Goal: Task Accomplishment & Management: Manage account settings

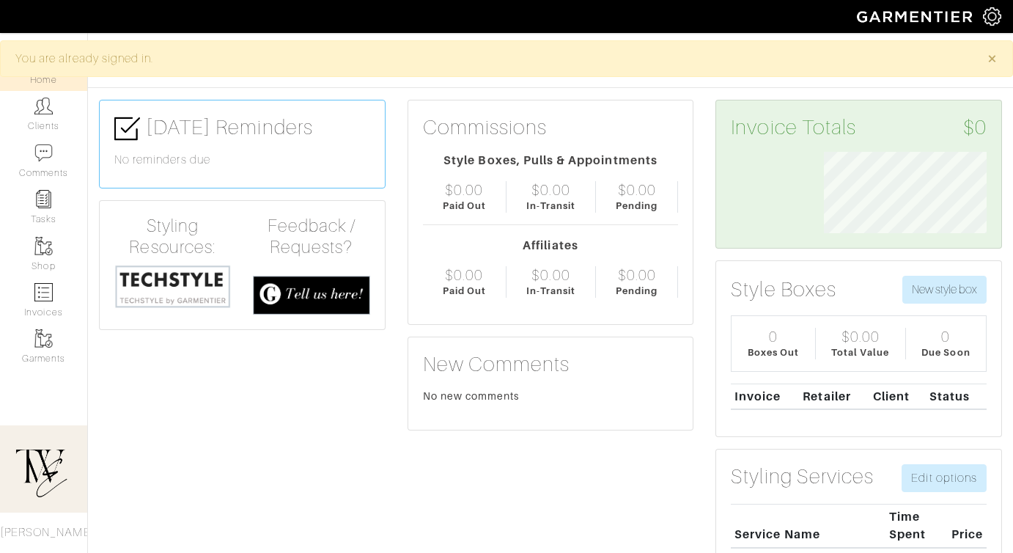
scroll to position [81, 185]
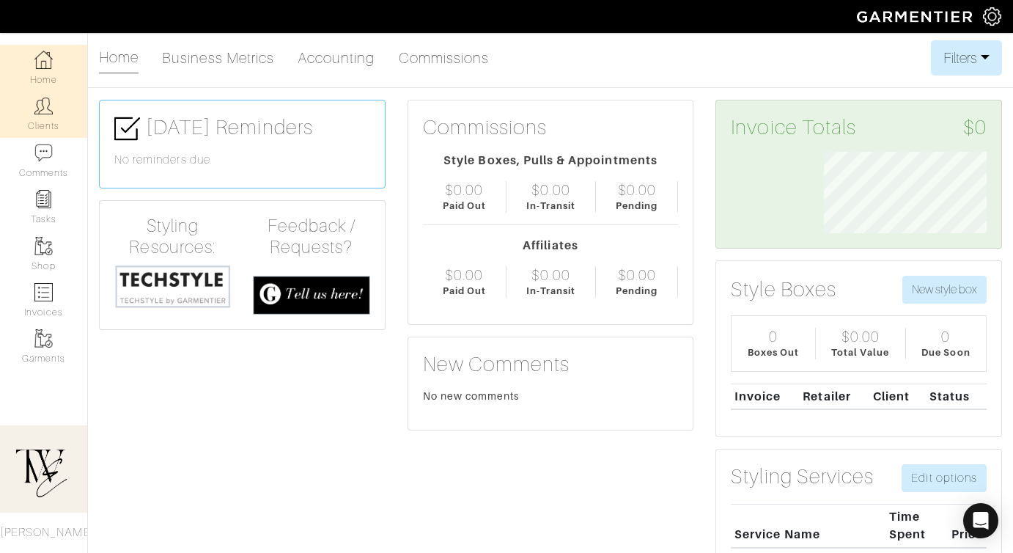
click at [26, 118] on link "Clients" at bounding box center [43, 114] width 87 height 46
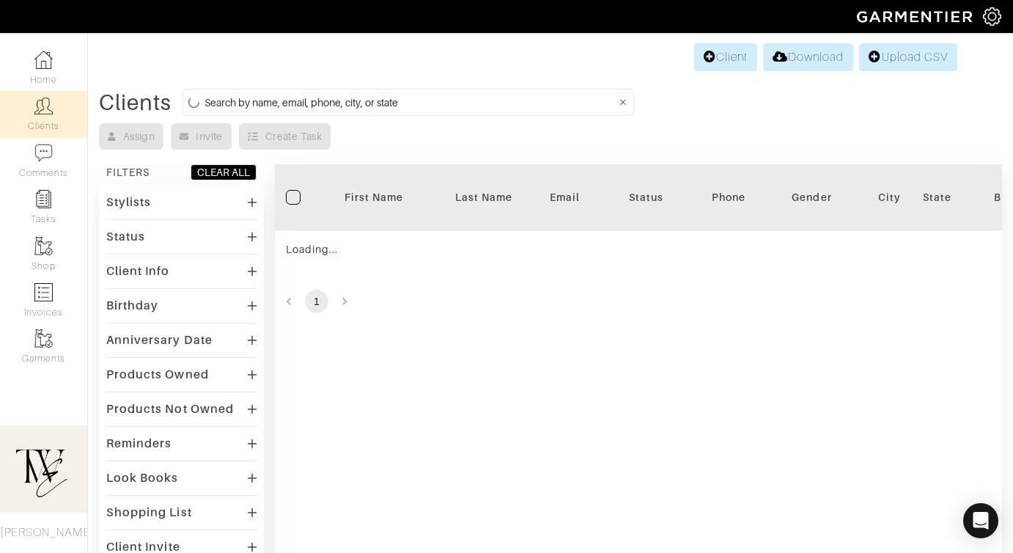
click at [358, 206] on th "First Name" at bounding box center [374, 197] width 110 height 67
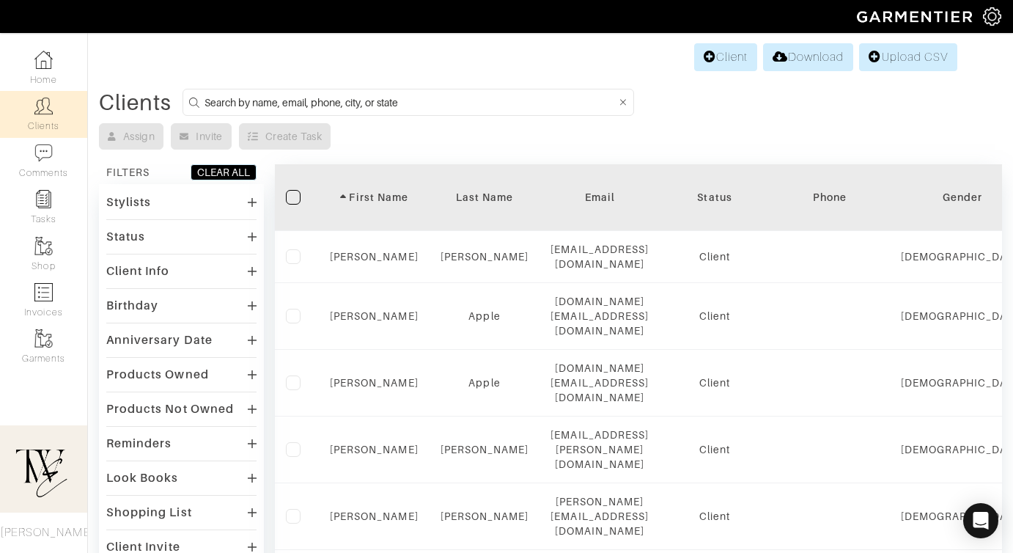
click at [392, 195] on div "First Name" at bounding box center [374, 197] width 89 height 15
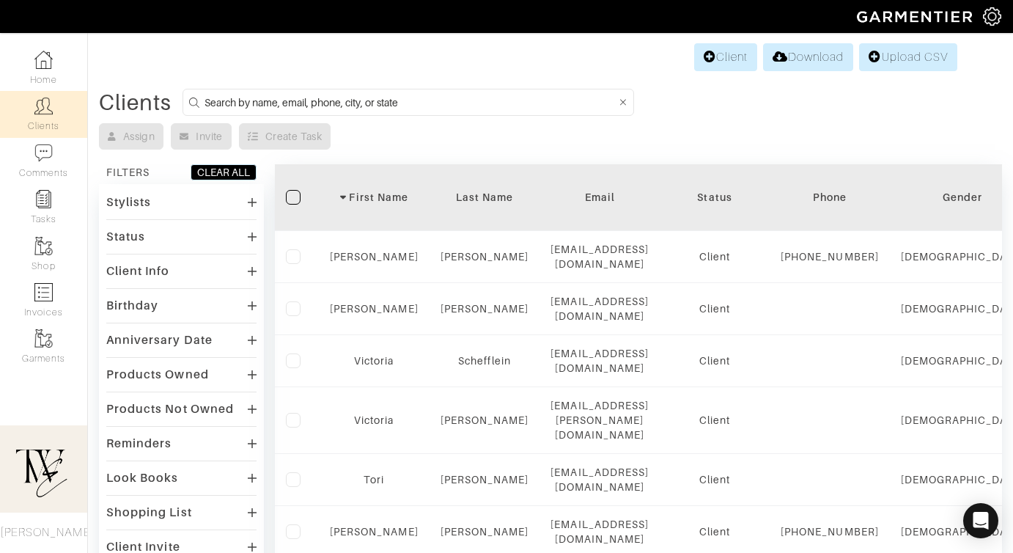
click at [389, 205] on th "First Name" at bounding box center [374, 197] width 111 height 67
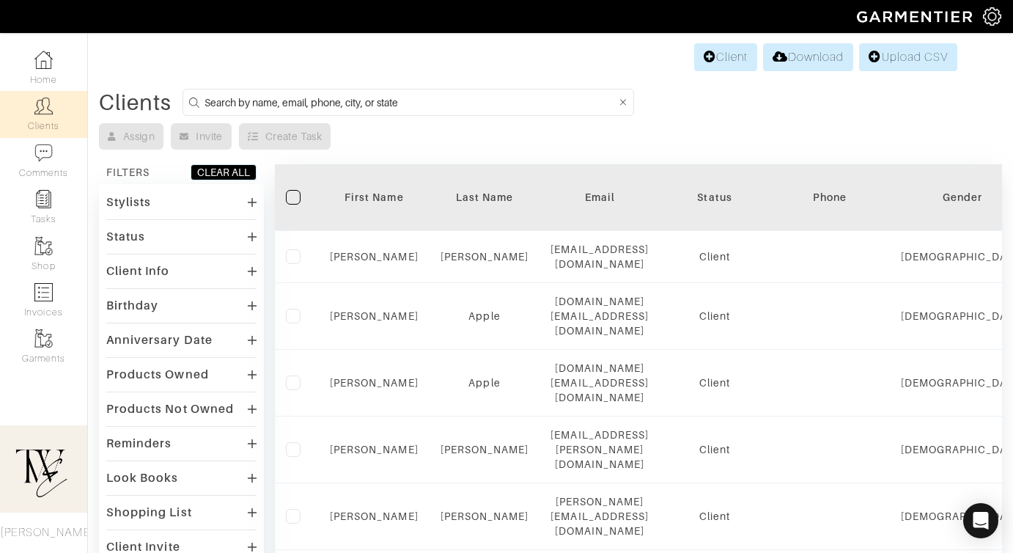
click at [389, 192] on div "First Name" at bounding box center [374, 197] width 89 height 15
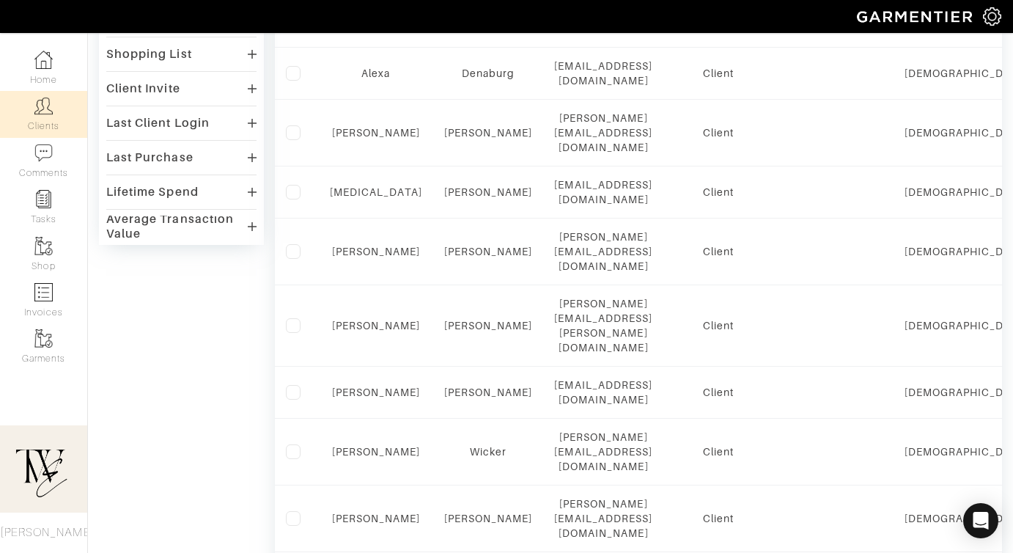
scroll to position [1007, 0]
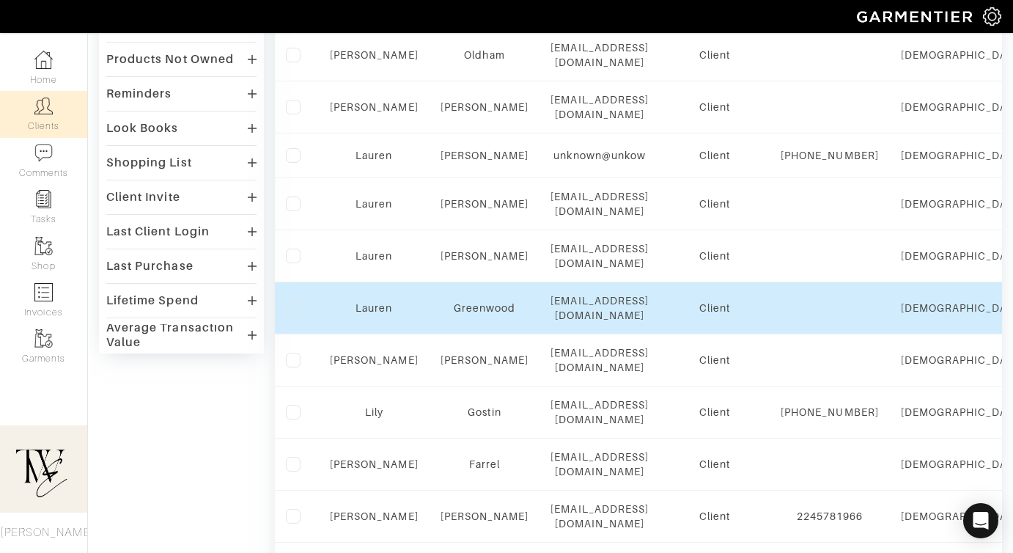
scroll to position [349, 0]
click at [372, 303] on link "Lauren" at bounding box center [374, 309] width 37 height 12
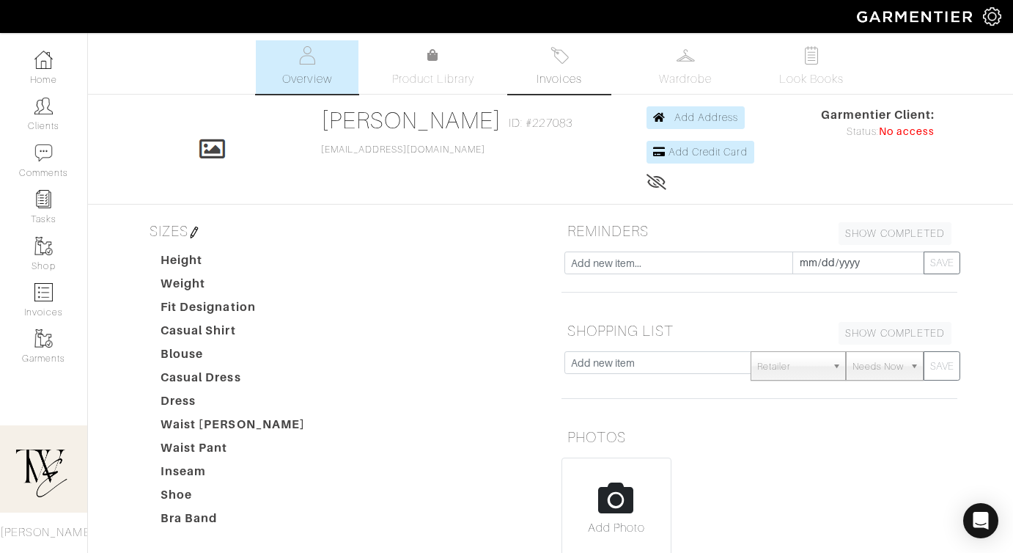
click at [570, 67] on link "Invoices" at bounding box center [559, 67] width 103 height 54
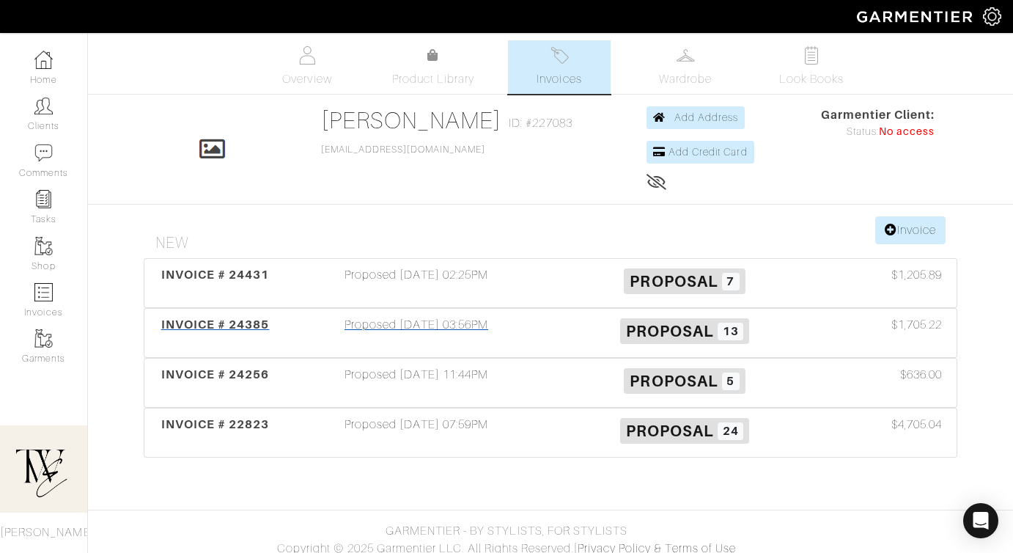
click at [235, 345] on div "INVOICE # 24385" at bounding box center [215, 333] width 134 height 34
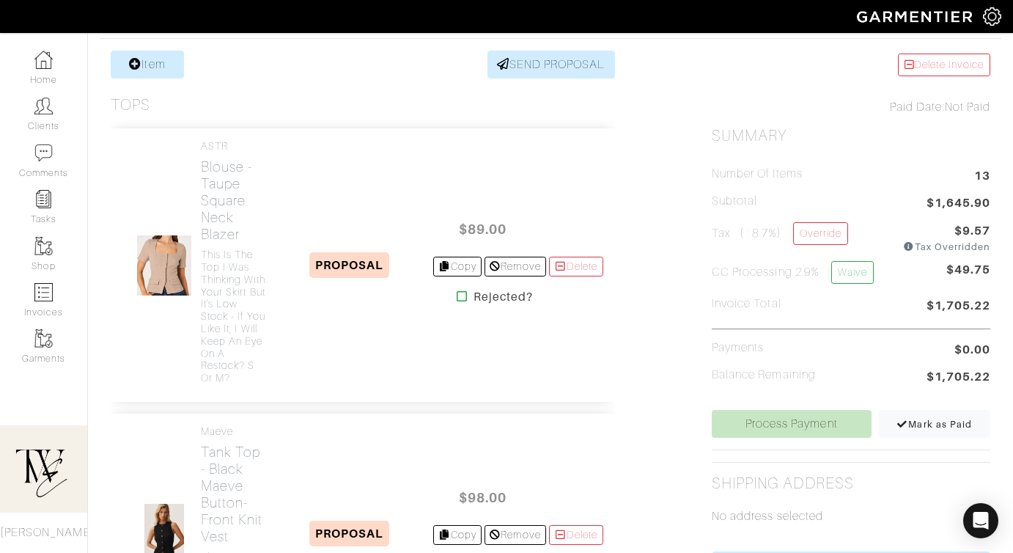
scroll to position [586, 0]
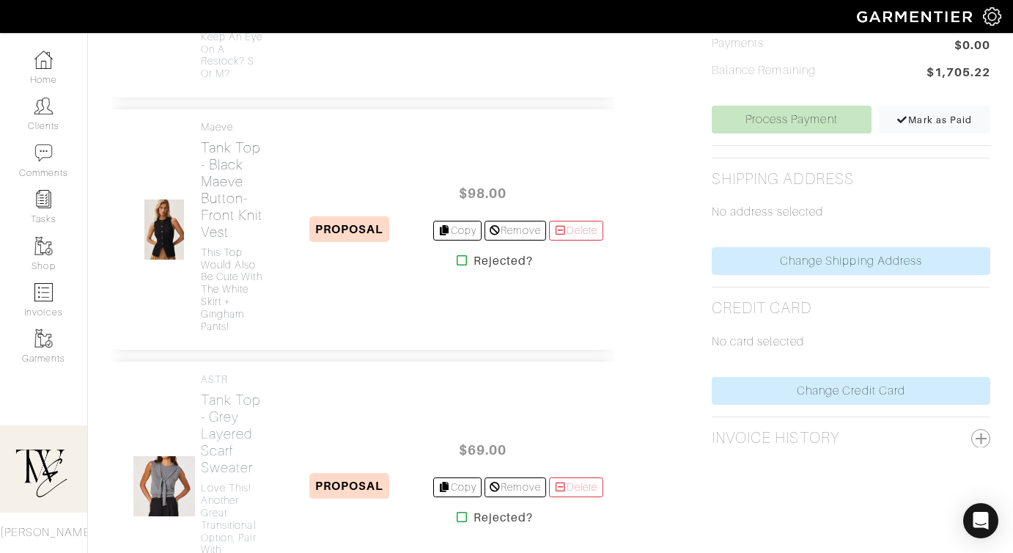
click at [235, 333] on h4 "This top would also be cute with the white skirt + gingham pants!" at bounding box center [234, 289] width 66 height 86
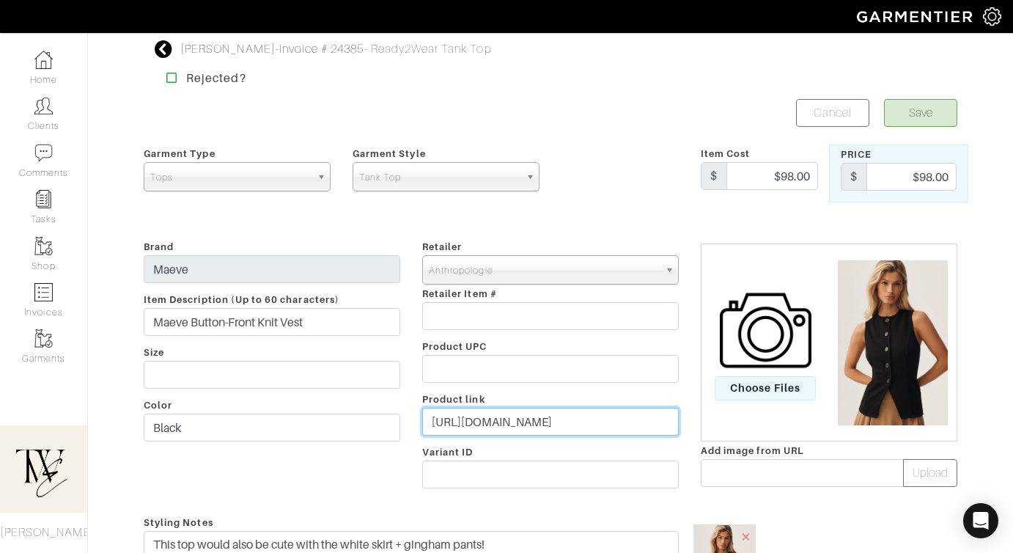
click at [496, 415] on input "[URL][DOMAIN_NAME]" at bounding box center [550, 422] width 257 height 28
